Goal: Task Accomplishment & Management: Use online tool/utility

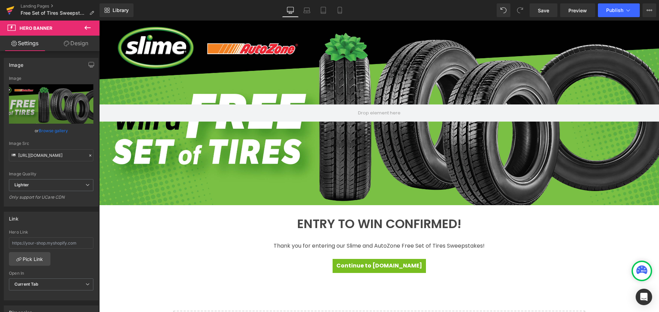
click at [13, 9] on icon at bounding box center [11, 8] width 8 height 4
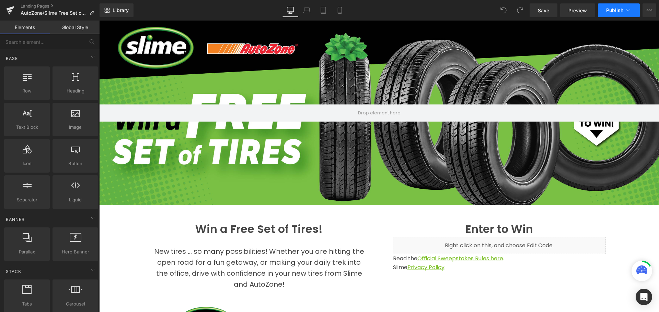
click at [628, 13] on icon at bounding box center [627, 10] width 7 height 7
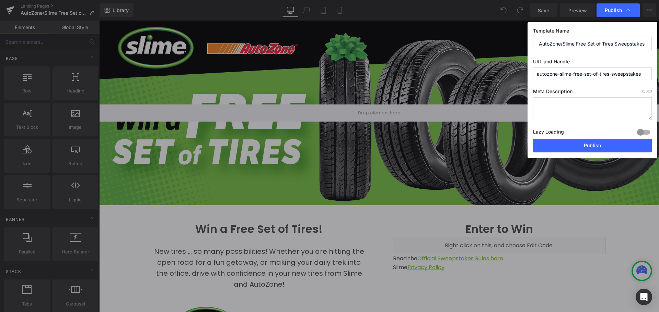
click at [569, 43] on input "AutoZone/Slime Free Set of Tires Sweepstakes" at bounding box center [592, 44] width 119 height 14
click at [557, 107] on textarea at bounding box center [592, 108] width 119 height 23
paste textarea "AutoZone/Slime Free Set of Tires Sweepstakes"
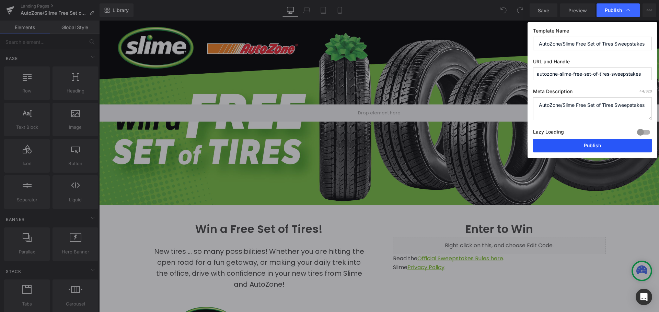
type textarea "AutoZone/Slime Free Set of Tires Sweepstakes"
click at [587, 148] on button "Publish" at bounding box center [592, 146] width 119 height 14
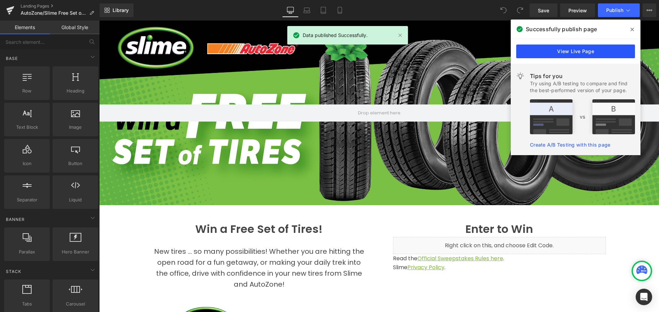
click at [583, 53] on link "View Live Page" at bounding box center [575, 52] width 119 height 14
